Goal: Task Accomplishment & Management: Use online tool/utility

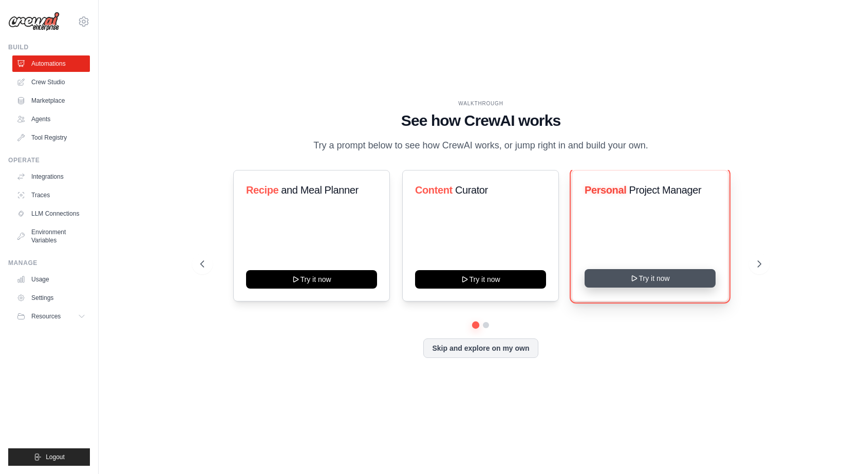
click at [646, 288] on button "Try it now" at bounding box center [649, 278] width 131 height 18
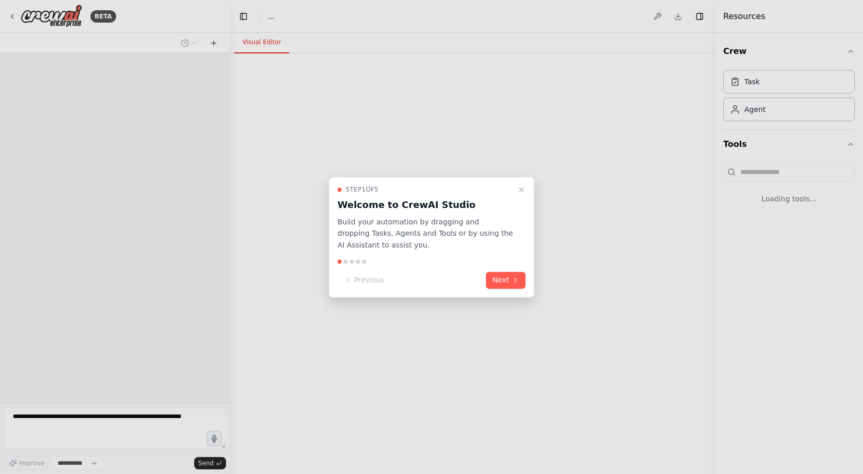
select select "****"
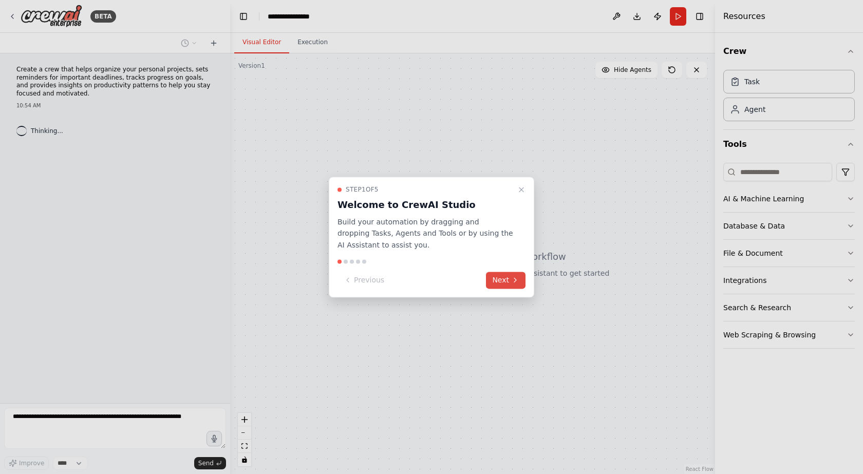
click at [509, 282] on button "Next" at bounding box center [506, 280] width 40 height 17
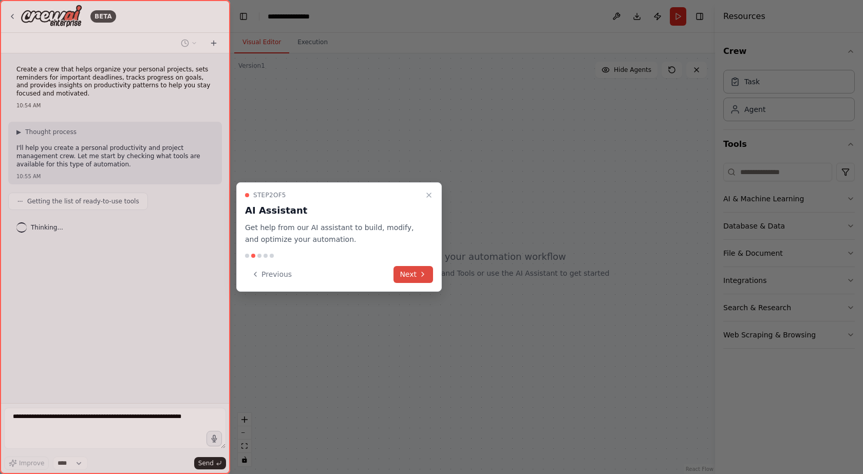
click at [423, 271] on icon at bounding box center [422, 274] width 8 height 8
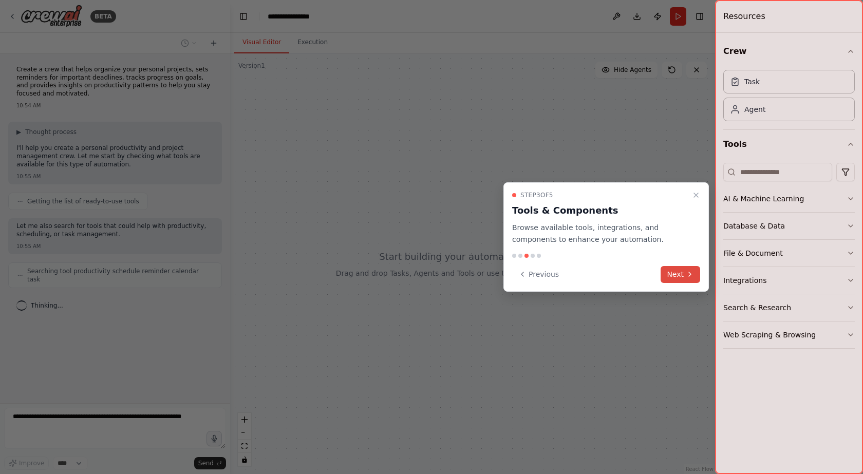
click at [674, 272] on button "Next" at bounding box center [680, 274] width 40 height 17
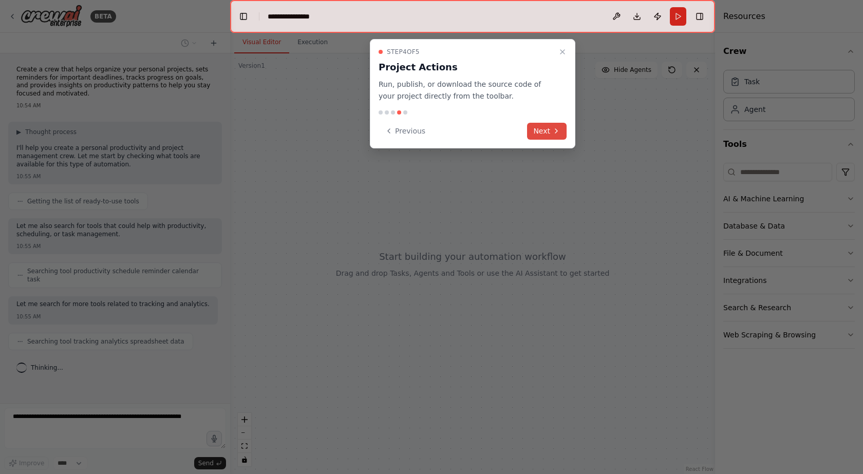
click at [554, 133] on icon at bounding box center [556, 131] width 8 height 8
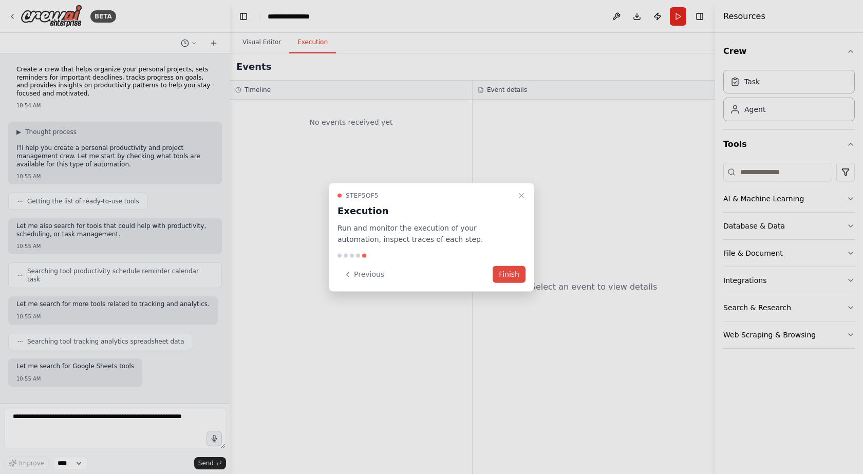
click at [508, 279] on button "Finish" at bounding box center [508, 274] width 33 height 17
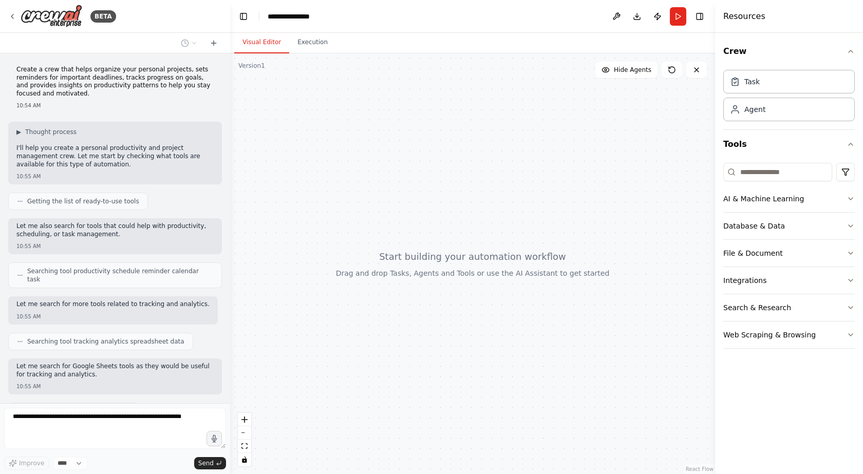
scroll to position [43, 0]
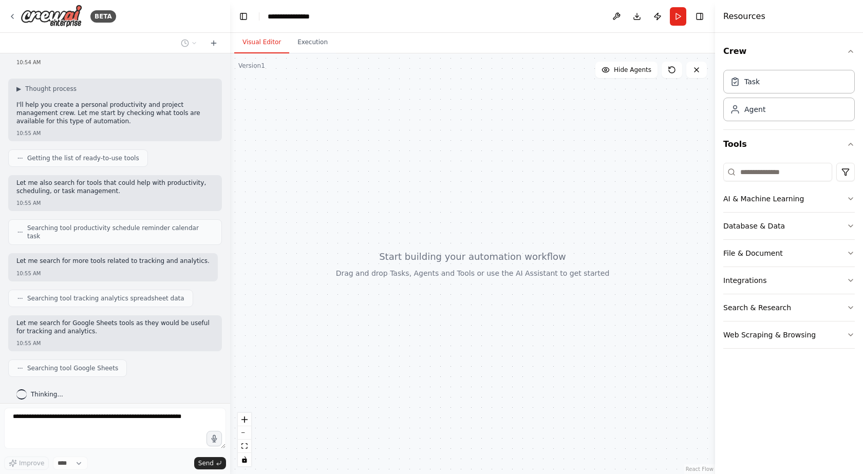
click at [349, 332] on div at bounding box center [472, 263] width 485 height 421
drag, startPoint x: 349, startPoint y: 332, endPoint x: 400, endPoint y: 328, distance: 51.5
click at [400, 328] on div at bounding box center [472, 263] width 485 height 421
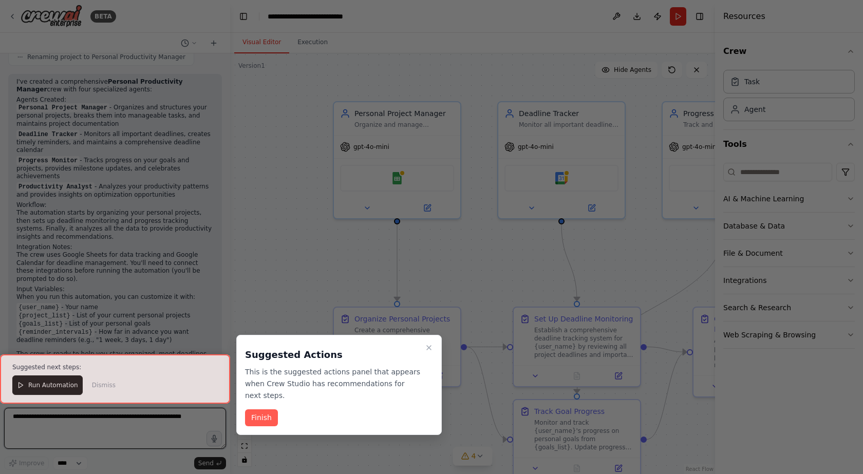
scroll to position [829, 0]
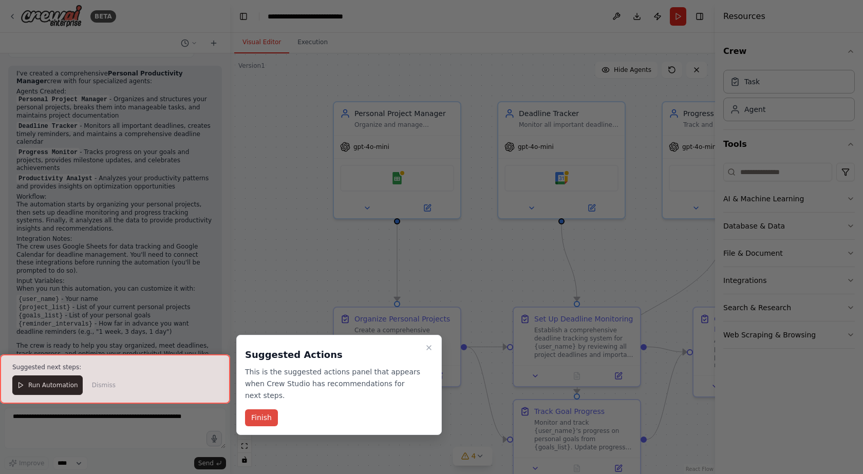
click at [260, 409] on button "Finish" at bounding box center [261, 417] width 33 height 17
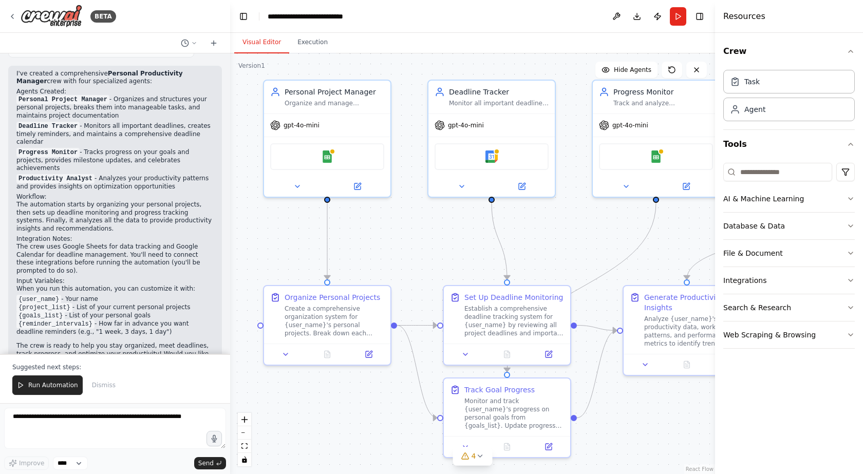
drag, startPoint x: 513, startPoint y: 272, endPoint x: 443, endPoint y: 250, distance: 73.1
click at [443, 250] on div ".deletable-edge-delete-btn { width: 20px; height: 20px; border: 0px solid #ffff…" at bounding box center [472, 263] width 485 height 421
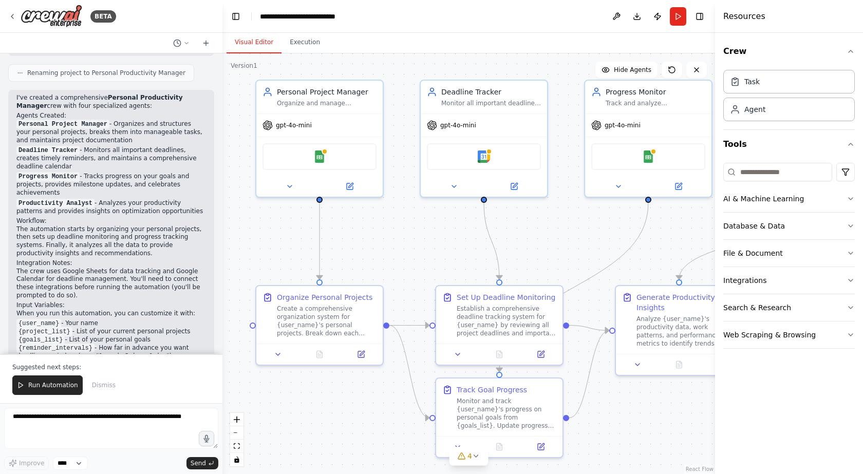
drag, startPoint x: 228, startPoint y: 254, endPoint x: 222, endPoint y: 245, distance: 11.1
click at [222, 245] on div "BETA Create a crew that helps organize your personal projects, sets reminders f…" at bounding box center [431, 237] width 863 height 474
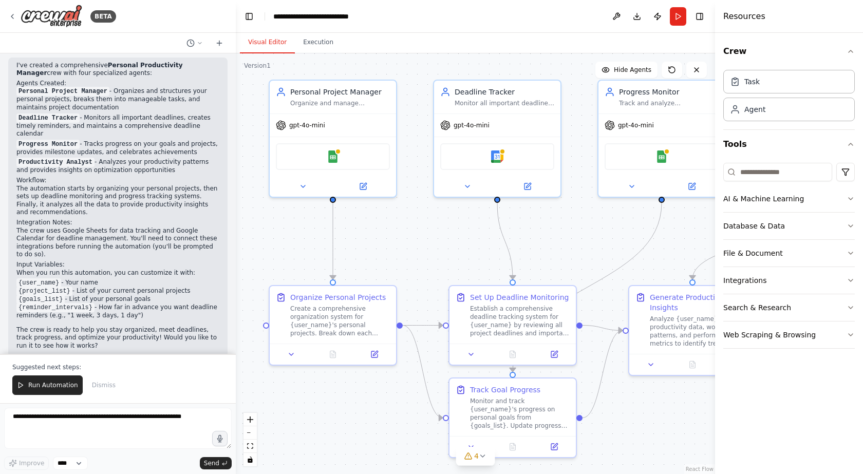
scroll to position [820, 0]
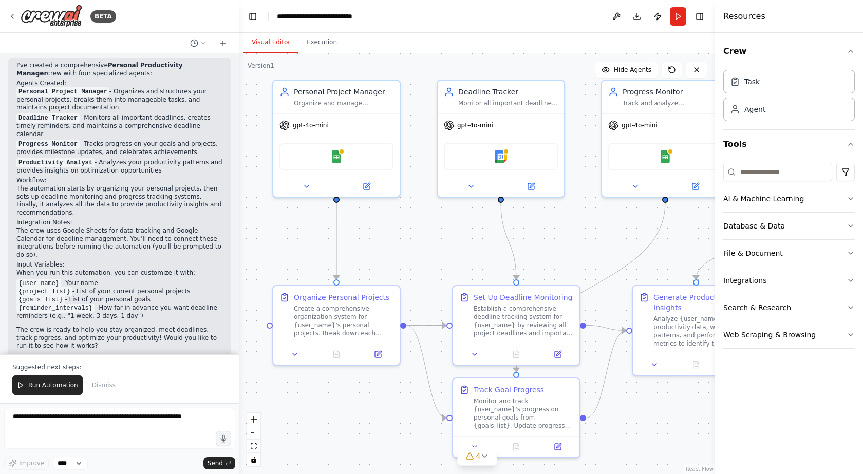
drag, startPoint x: 220, startPoint y: 190, endPoint x: 239, endPoint y: 183, distance: 21.0
click at [239, 183] on div "BETA Create a crew that helps organize your personal projects, sets reminders f…" at bounding box center [431, 237] width 863 height 474
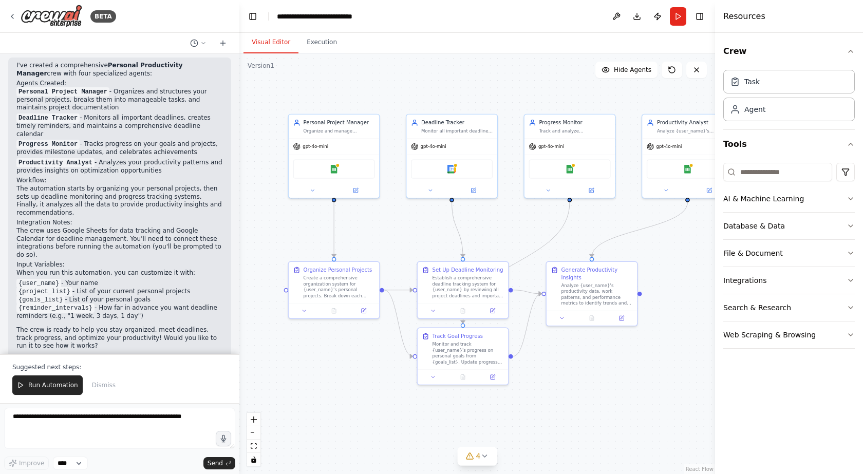
drag, startPoint x: 424, startPoint y: 253, endPoint x: 396, endPoint y: 238, distance: 31.0
click at [396, 238] on div ".deletable-edge-delete-btn { width: 20px; height: 20px; border: 0px solid #ffff…" at bounding box center [476, 263] width 475 height 421
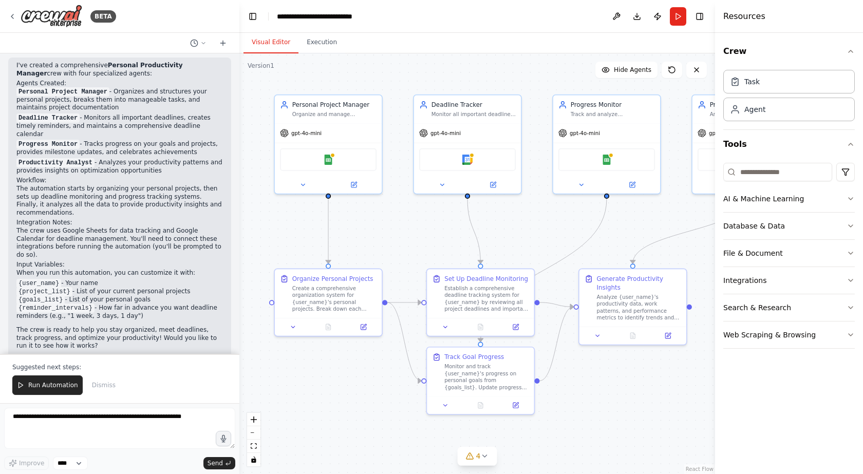
drag, startPoint x: 396, startPoint y: 238, endPoint x: 402, endPoint y: 241, distance: 6.4
click at [402, 241] on div ".deletable-edge-delete-btn { width: 20px; height: 20px; border: 0px solid #ffff…" at bounding box center [476, 263] width 475 height 421
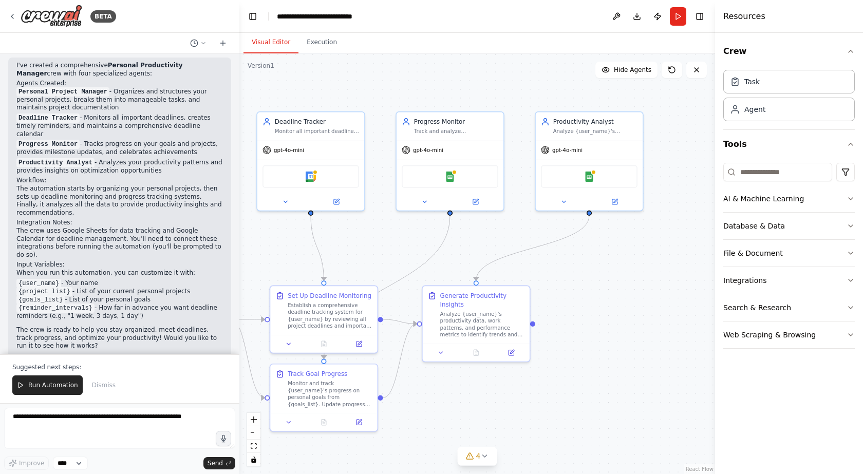
drag, startPoint x: 569, startPoint y: 417, endPoint x: 442, endPoint y: 385, distance: 131.4
click at [409, 438] on div ".deletable-edge-delete-btn { width: 20px; height: 20px; border: 0px solid #ffff…" at bounding box center [476, 263] width 475 height 421
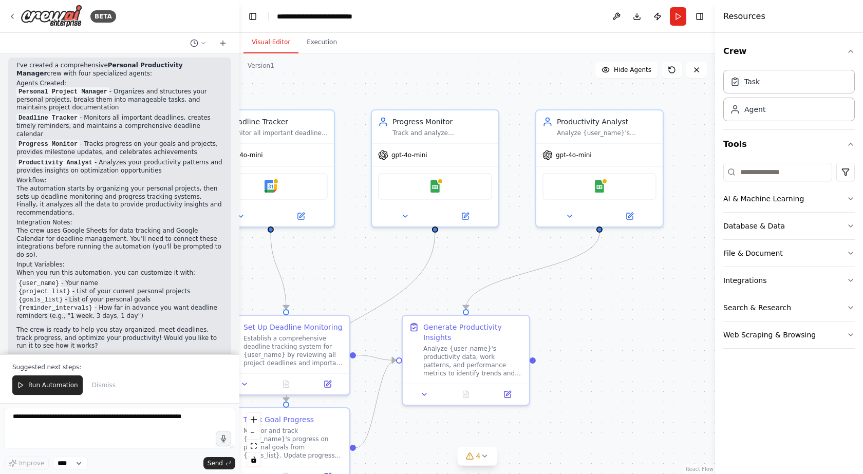
drag, startPoint x: 598, startPoint y: 278, endPoint x: 607, endPoint y: 297, distance: 21.1
click at [607, 297] on div ".deletable-edge-delete-btn { width: 20px; height: 20px; border: 0px solid #ffff…" at bounding box center [476, 263] width 475 height 421
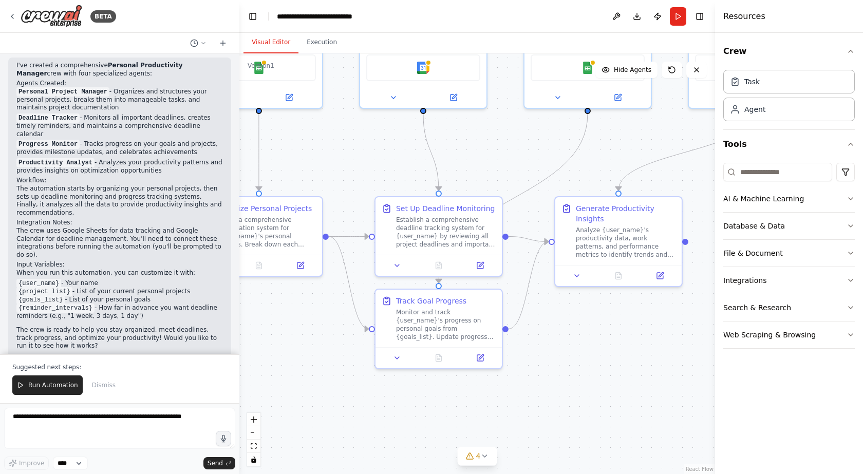
drag, startPoint x: 325, startPoint y: 280, endPoint x: 478, endPoint y: 162, distance: 193.3
click at [478, 162] on div ".deletable-edge-delete-btn { width: 20px; height: 20px; border: 0px solid #ffff…" at bounding box center [476, 263] width 475 height 421
drag, startPoint x: 623, startPoint y: 412, endPoint x: 610, endPoint y: 371, distance: 42.9
click at [622, 409] on div ".deletable-edge-delete-btn { width: 20px; height: 20px; border: 0px solid #ffff…" at bounding box center [476, 263] width 475 height 421
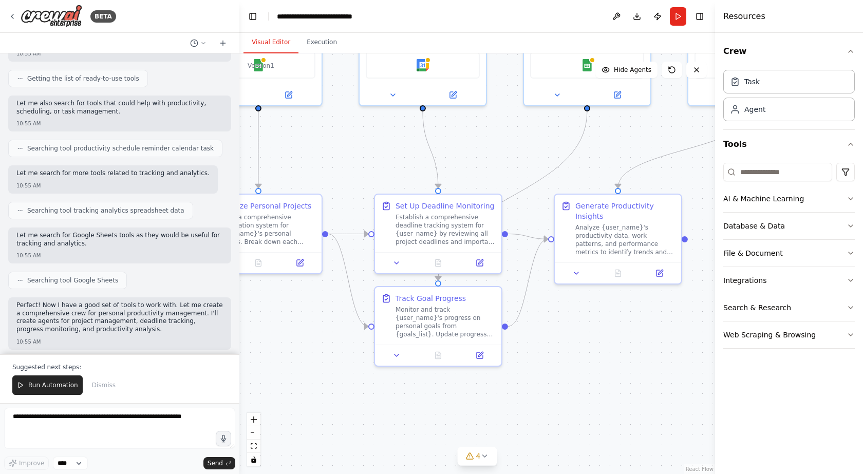
scroll to position [185, 0]
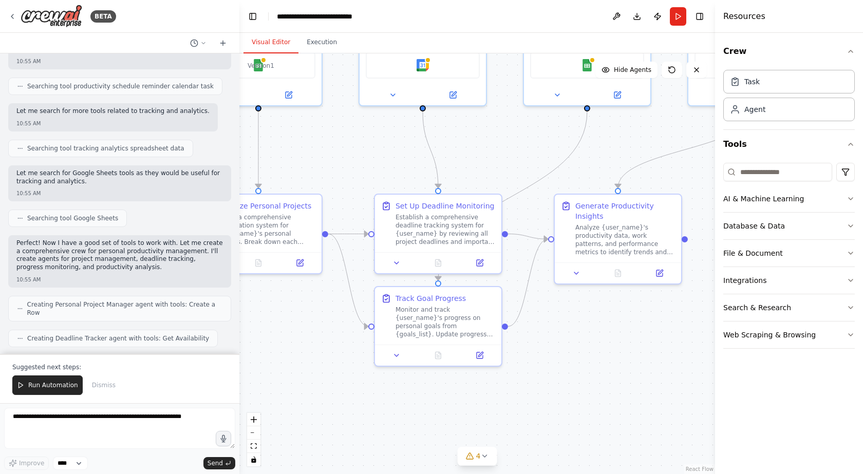
click at [292, 404] on div ".deletable-edge-delete-btn { width: 20px; height: 20px; border: 0px solid #ffff…" at bounding box center [476, 263] width 475 height 421
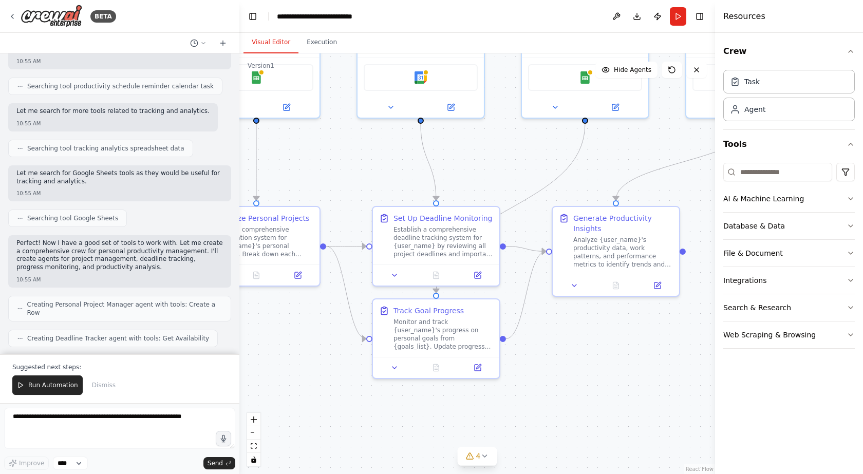
drag, startPoint x: 290, startPoint y: 375, endPoint x: 288, endPoint y: 387, distance: 12.5
click at [288, 387] on div ".deletable-edge-delete-btn { width: 20px; height: 20px; border: 0px solid #ffff…" at bounding box center [476, 263] width 475 height 421
